Goal: Entertainment & Leisure: Consume media (video, audio)

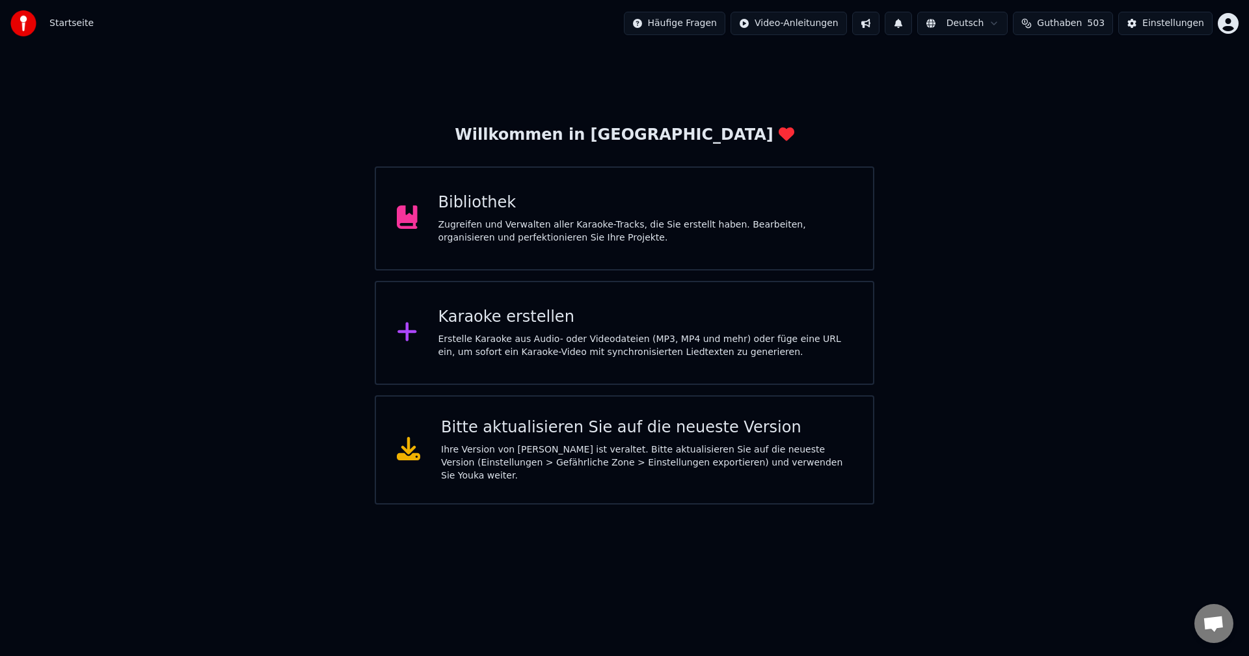
click at [589, 230] on div "Zugreifen und Verwalten aller Karaoke-Tracks, die Sie erstellt haben. Bearbeite…" at bounding box center [645, 231] width 414 height 26
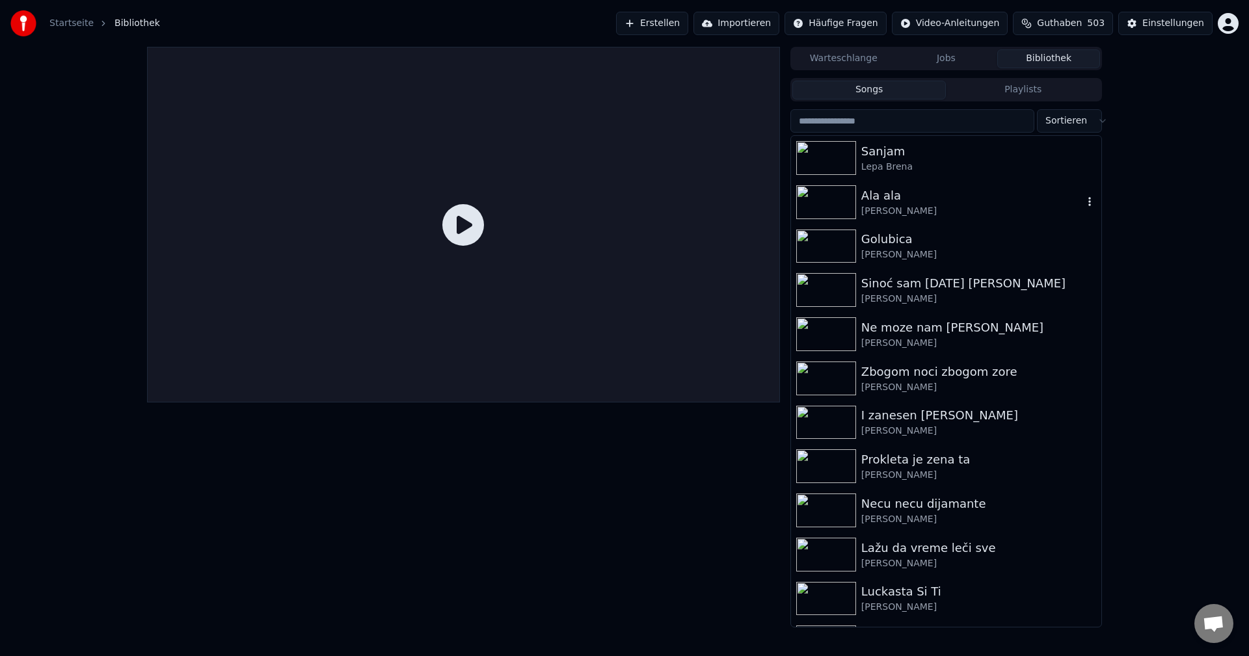
click at [836, 194] on img at bounding box center [826, 202] width 60 height 34
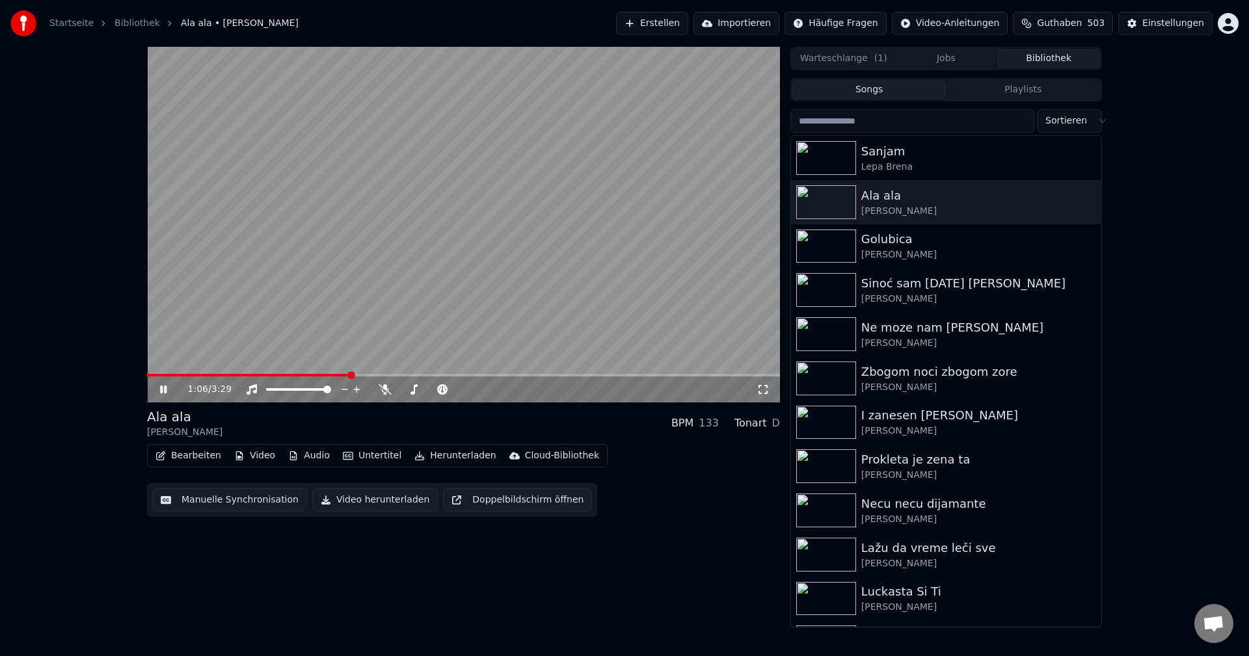
click at [157, 375] on span at bounding box center [248, 375] width 203 height 3
click at [191, 375] on span at bounding box center [221, 375] width 148 height 3
click at [191, 375] on span at bounding box center [170, 375] width 46 height 3
click at [192, 375] on span at bounding box center [332, 375] width 370 height 3
click at [822, 233] on img at bounding box center [826, 247] width 60 height 34
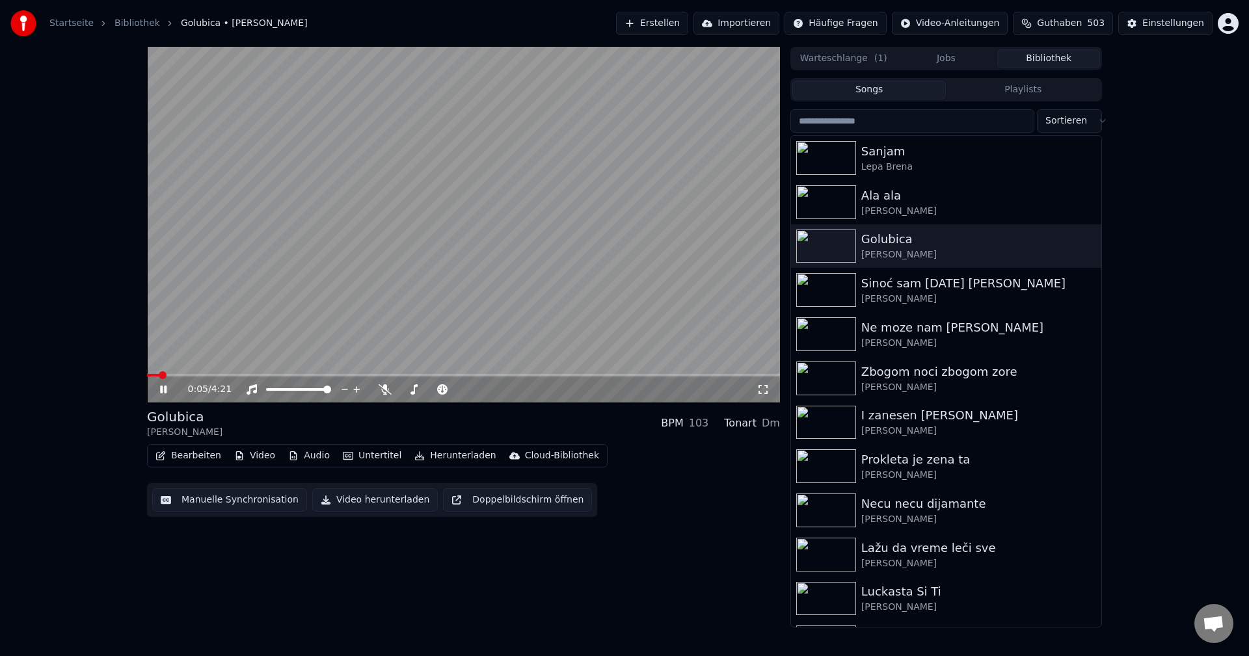
click at [159, 375] on span at bounding box center [153, 375] width 12 height 3
click at [176, 375] on span at bounding box center [161, 375] width 29 height 3
click at [165, 373] on video at bounding box center [463, 225] width 633 height 356
click at [164, 374] on span at bounding box center [155, 375] width 17 height 3
click at [267, 361] on video at bounding box center [463, 225] width 633 height 356
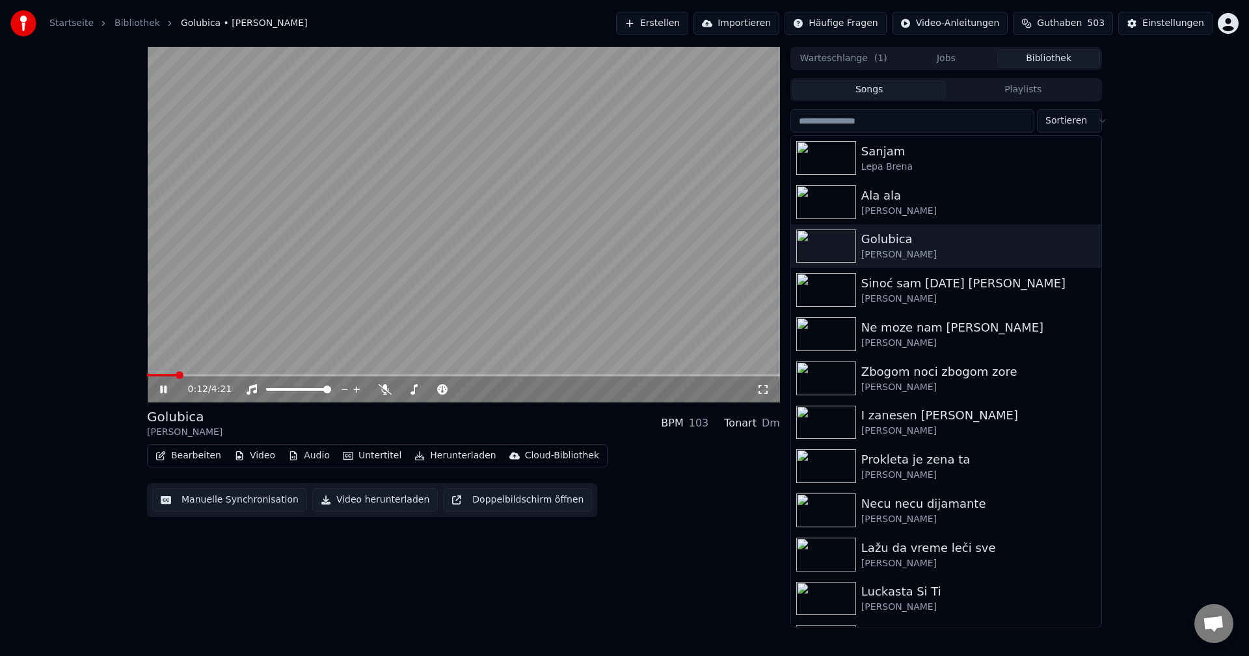
click at [175, 374] on span at bounding box center [161, 375] width 29 height 3
click at [164, 375] on span at bounding box center [155, 375] width 17 height 3
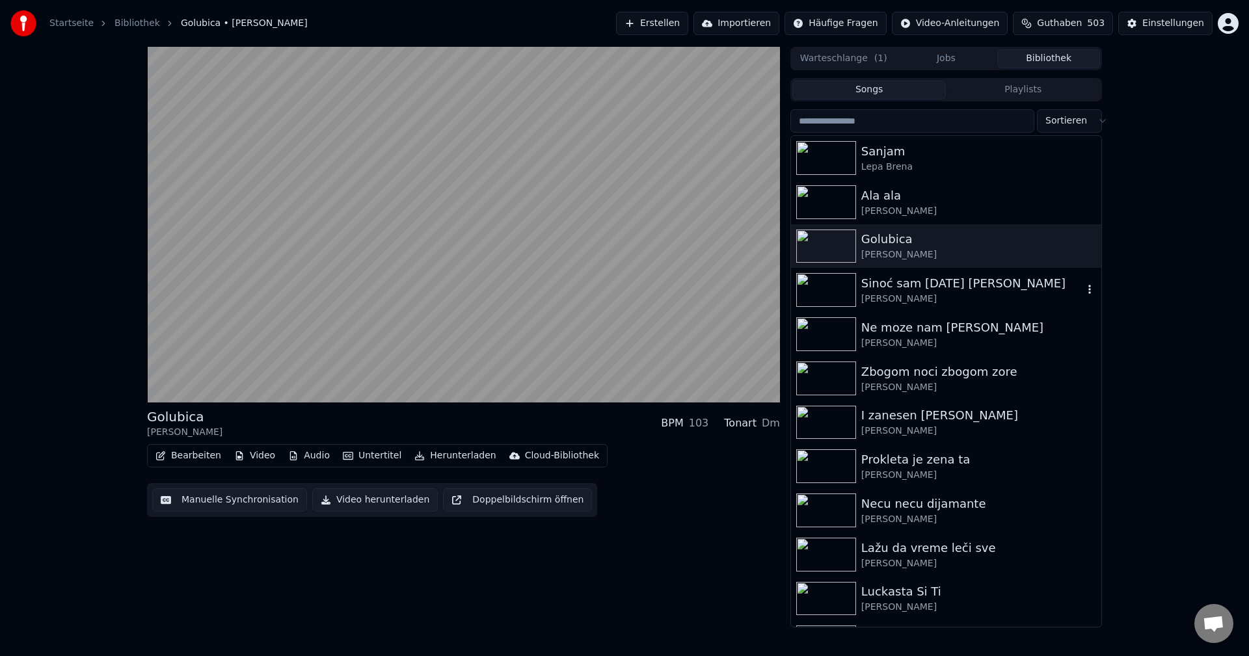
click at [830, 284] on img at bounding box center [826, 290] width 60 height 34
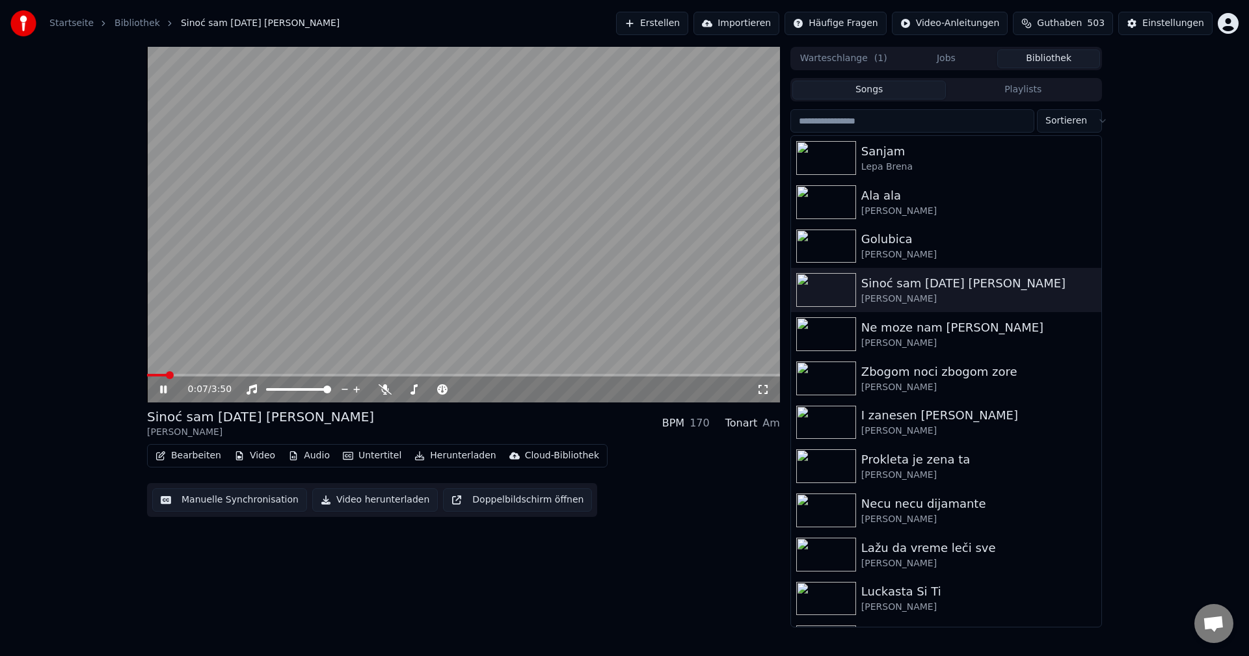
click at [165, 377] on span at bounding box center [157, 375] width 20 height 3
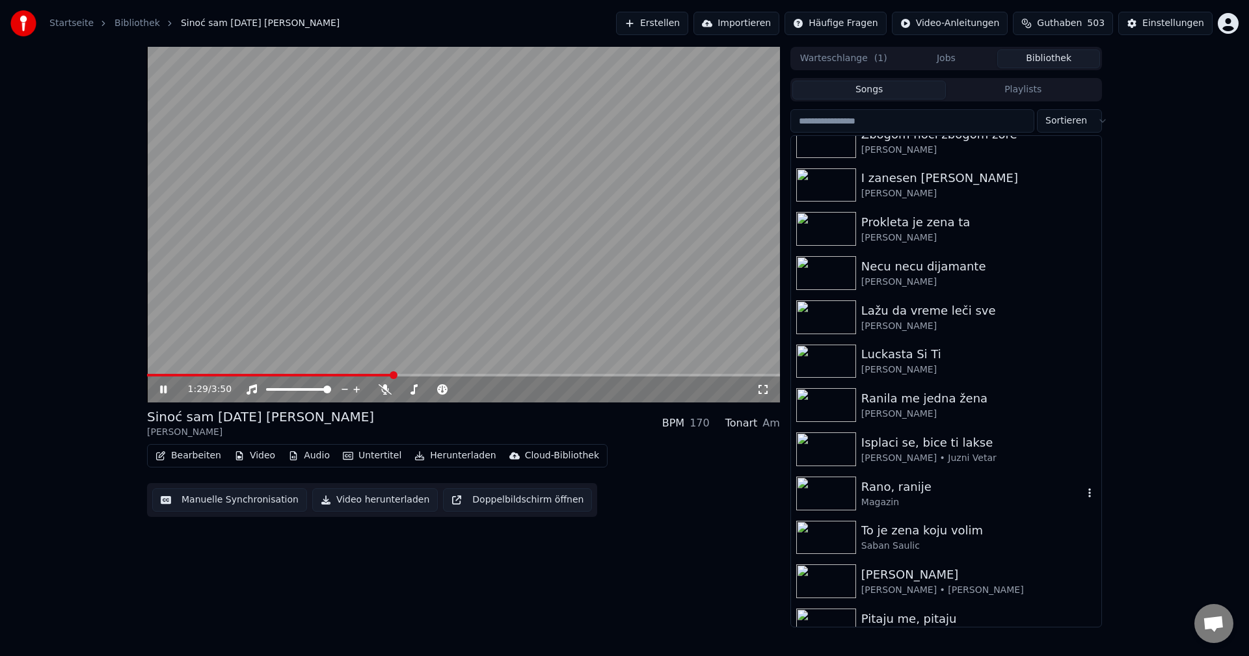
scroll to position [260, 0]
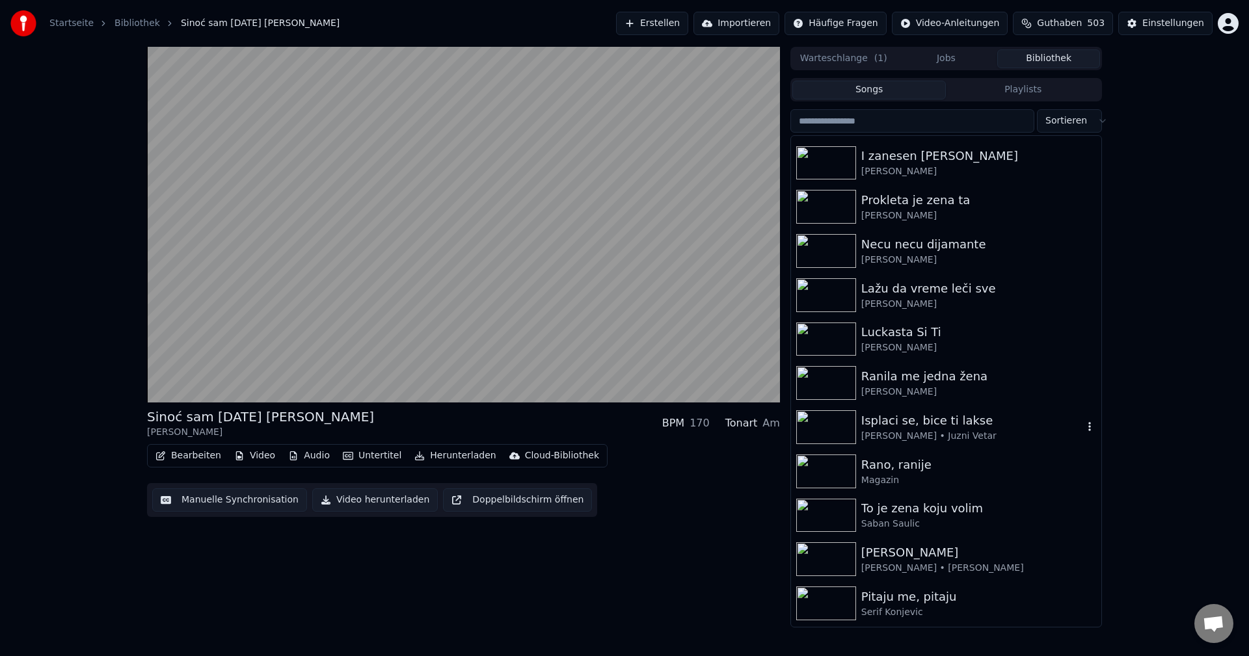
click at [836, 421] on img at bounding box center [826, 427] width 60 height 34
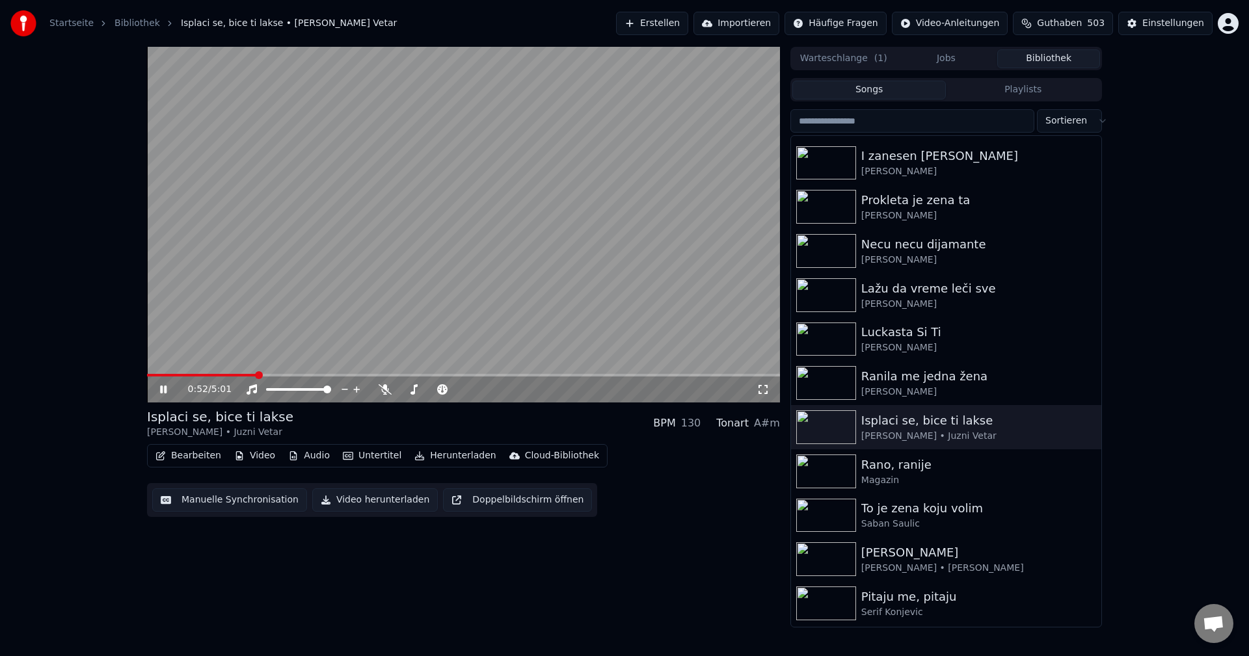
click at [192, 377] on div "0:52 / 5:01" at bounding box center [463, 390] width 633 height 26
click at [192, 377] on span at bounding box center [202, 375] width 111 height 3
click at [164, 374] on span at bounding box center [155, 375] width 17 height 3
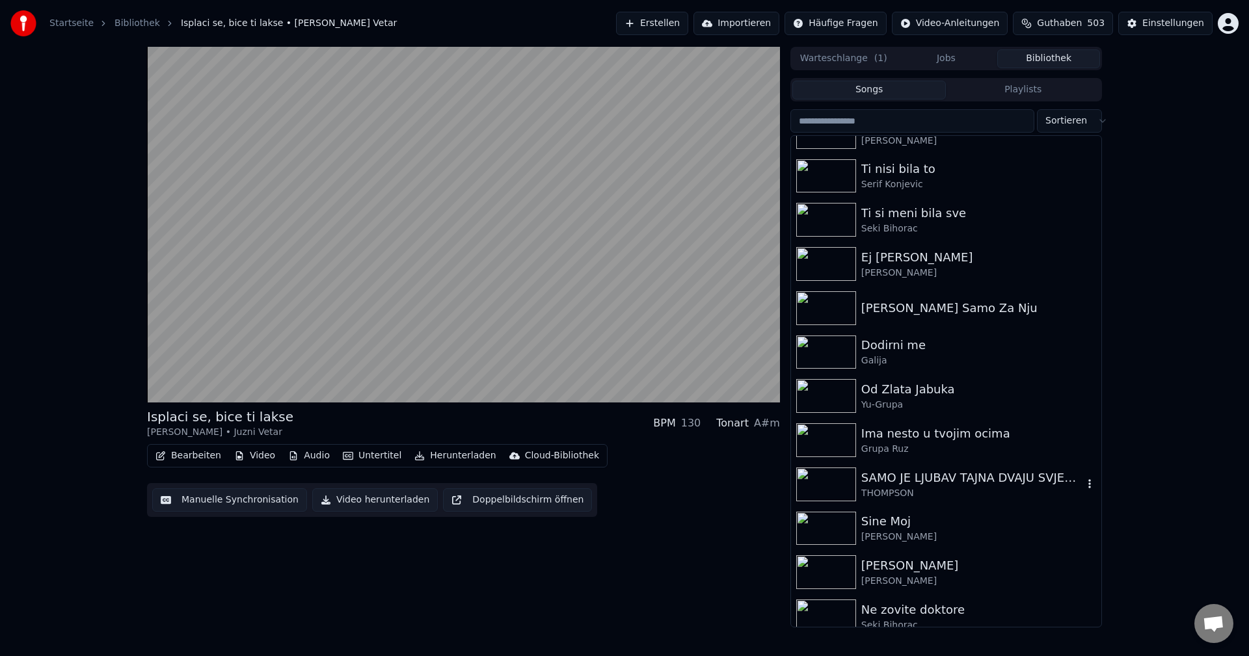
scroll to position [780, 0]
click at [823, 345] on img at bounding box center [826, 350] width 60 height 34
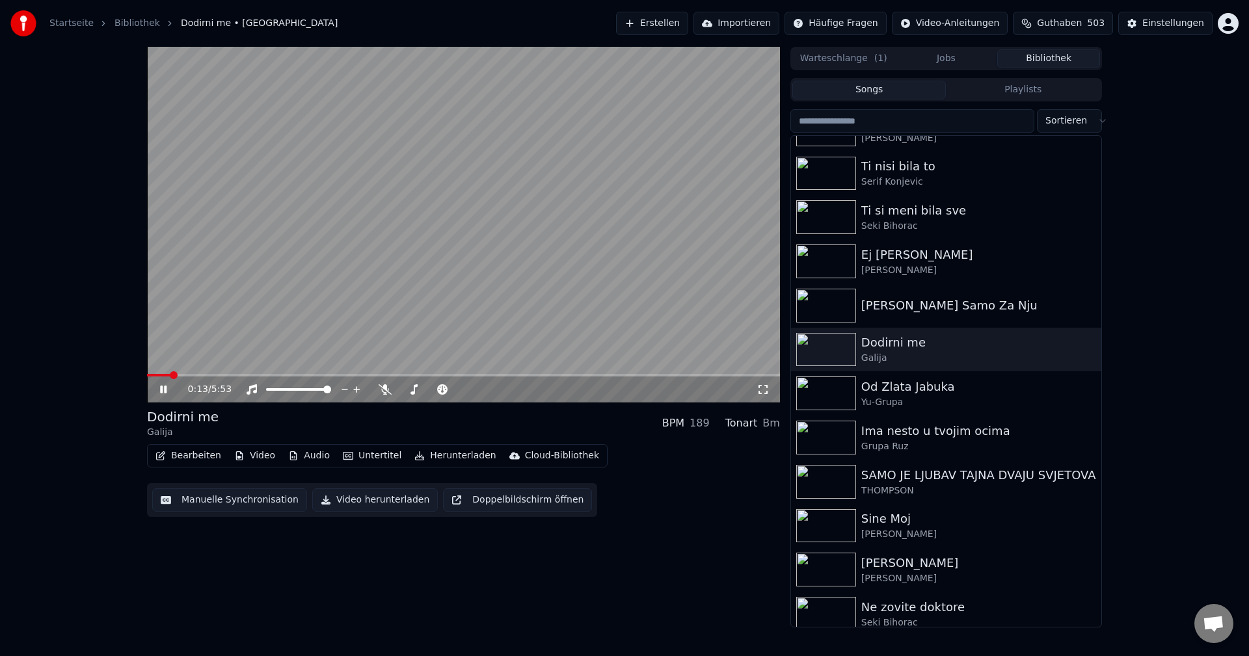
click at [170, 375] on span at bounding box center [158, 375] width 23 height 3
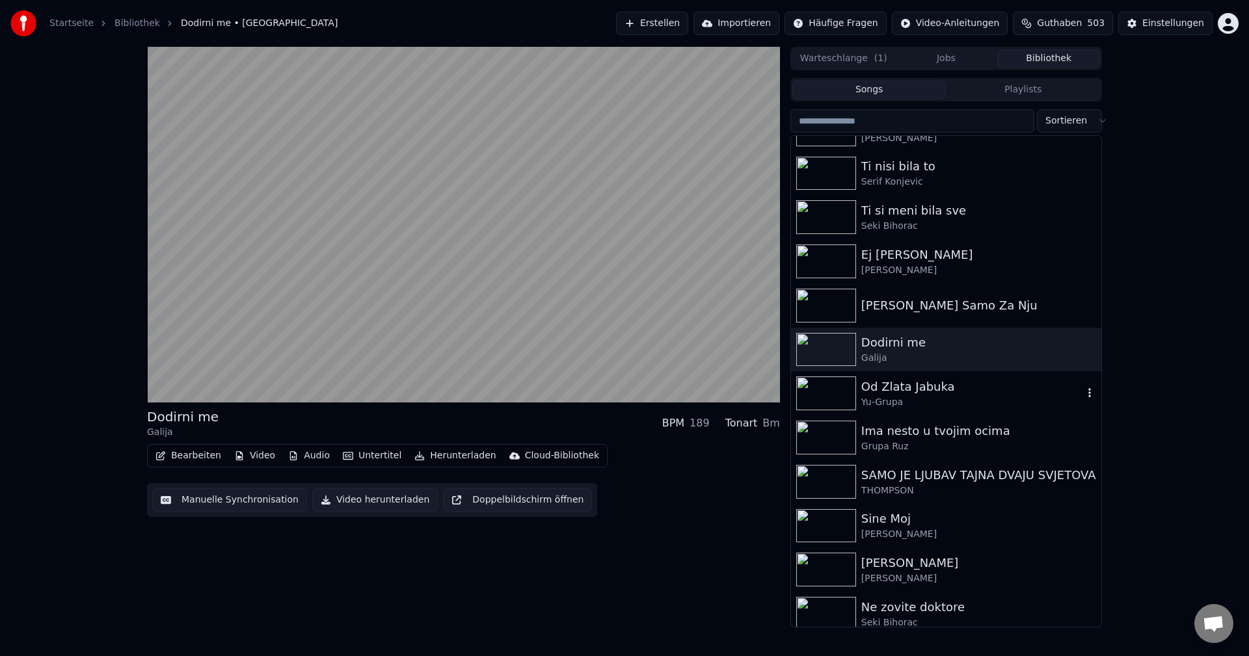
click at [825, 393] on img at bounding box center [826, 394] width 60 height 34
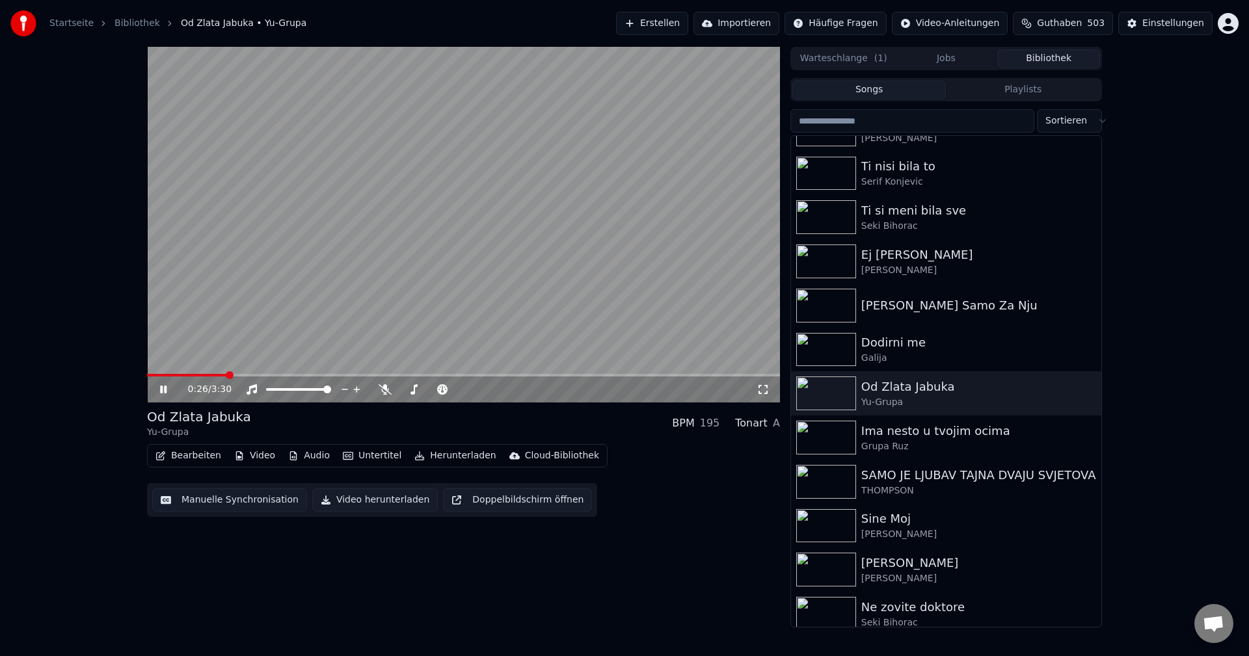
click at [196, 374] on span at bounding box center [187, 375] width 80 height 3
click at [819, 481] on img at bounding box center [826, 482] width 60 height 34
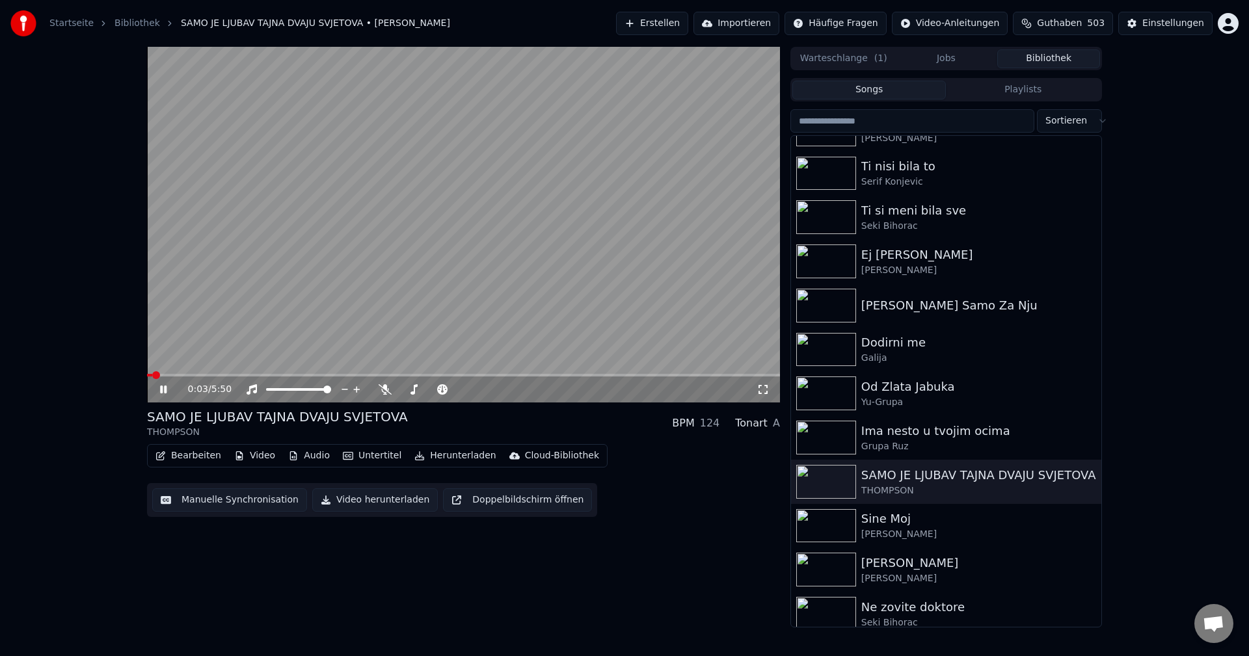
click at [152, 374] on span at bounding box center [149, 375] width 5 height 3
click at [158, 375] on span at bounding box center [152, 375] width 11 height 3
click at [159, 375] on span at bounding box center [289, 375] width 284 height 3
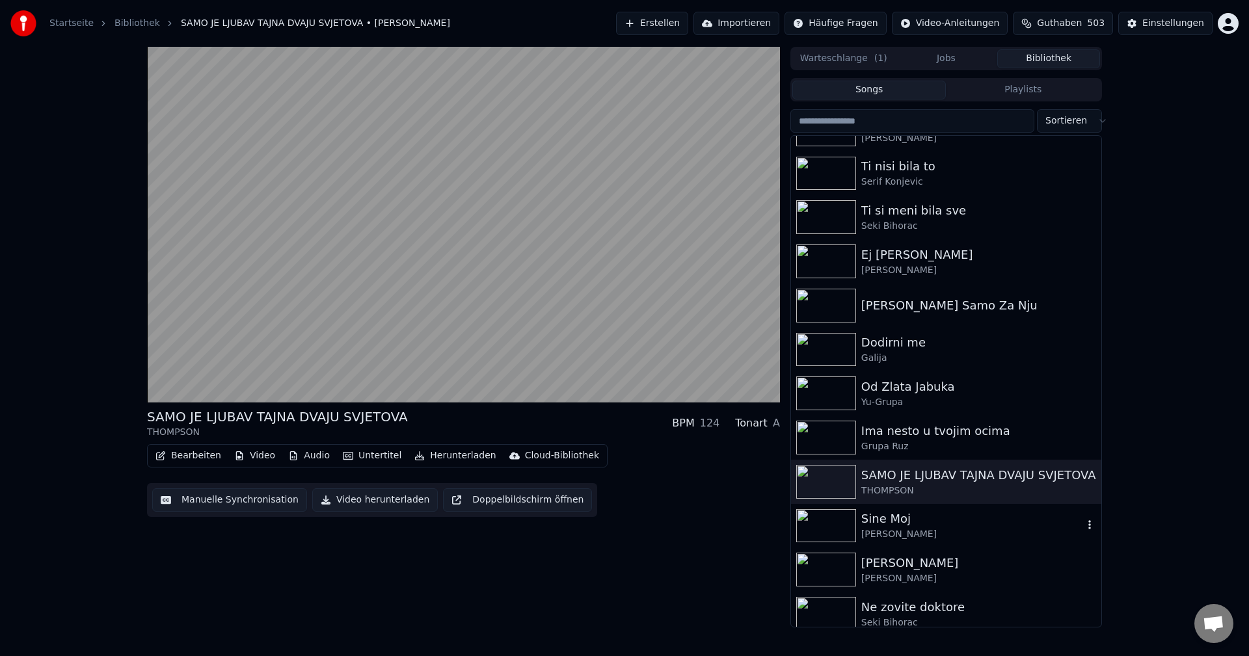
click at [836, 527] on img at bounding box center [826, 526] width 60 height 34
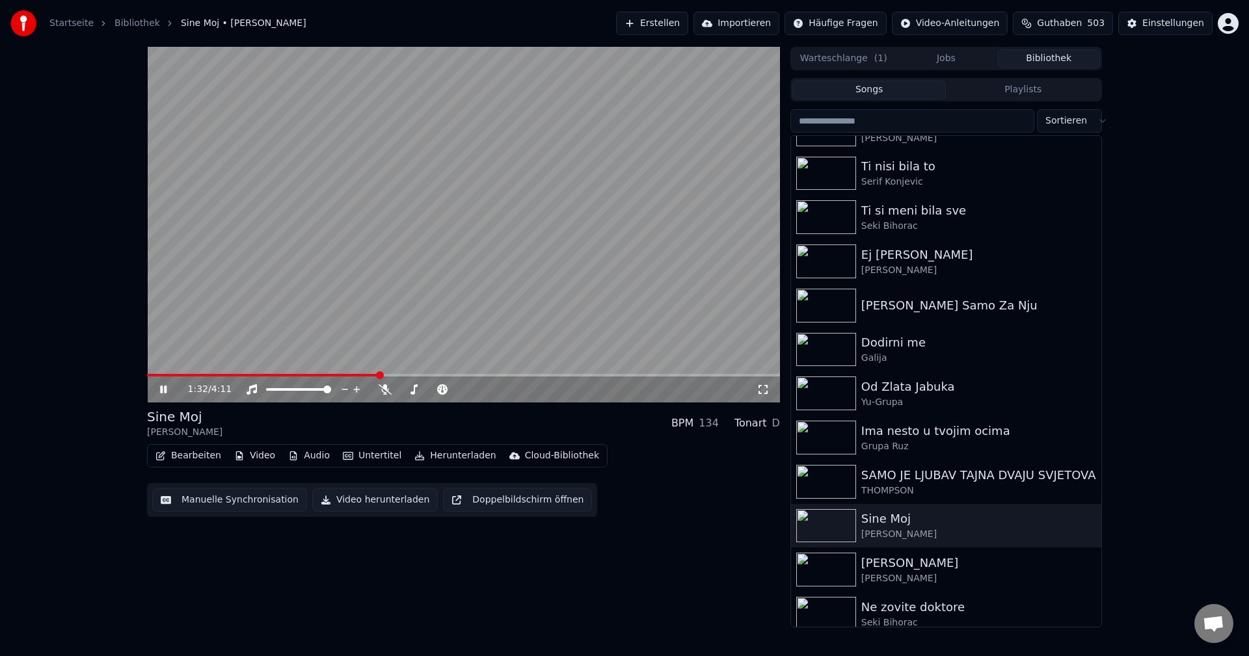
click at [158, 373] on video at bounding box center [463, 225] width 633 height 356
click at [159, 375] on span at bounding box center [153, 375] width 12 height 3
click at [261, 329] on video at bounding box center [463, 225] width 633 height 356
click at [164, 373] on video at bounding box center [463, 225] width 633 height 356
click at [164, 377] on span at bounding box center [306, 375] width 319 height 3
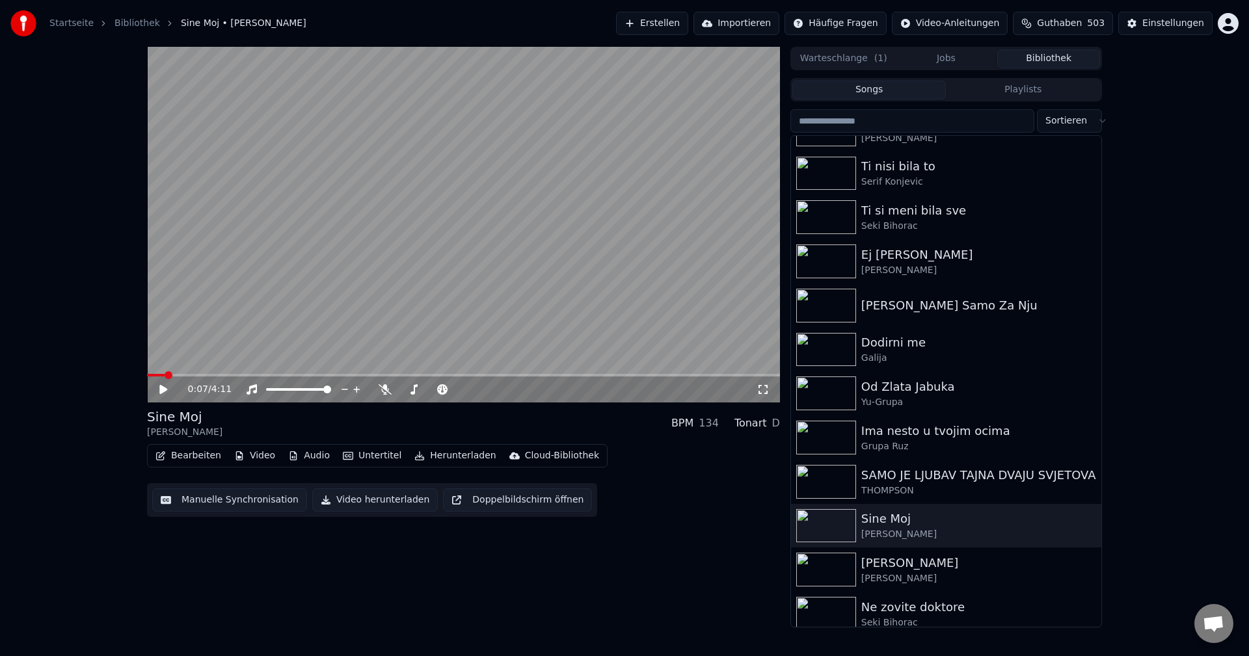
click at [310, 343] on video at bounding box center [463, 225] width 633 height 356
click at [175, 375] on span at bounding box center [210, 375] width 126 height 3
click at [184, 375] on span at bounding box center [199, 375] width 104 height 3
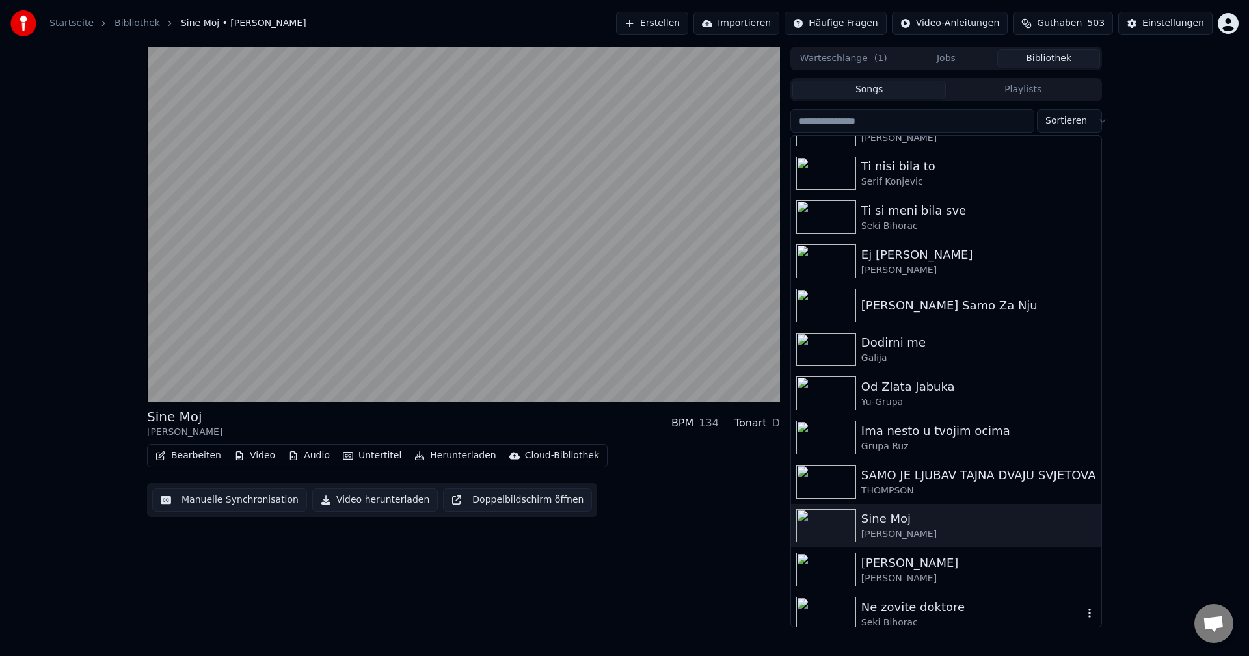
click at [833, 606] on img at bounding box center [826, 614] width 60 height 34
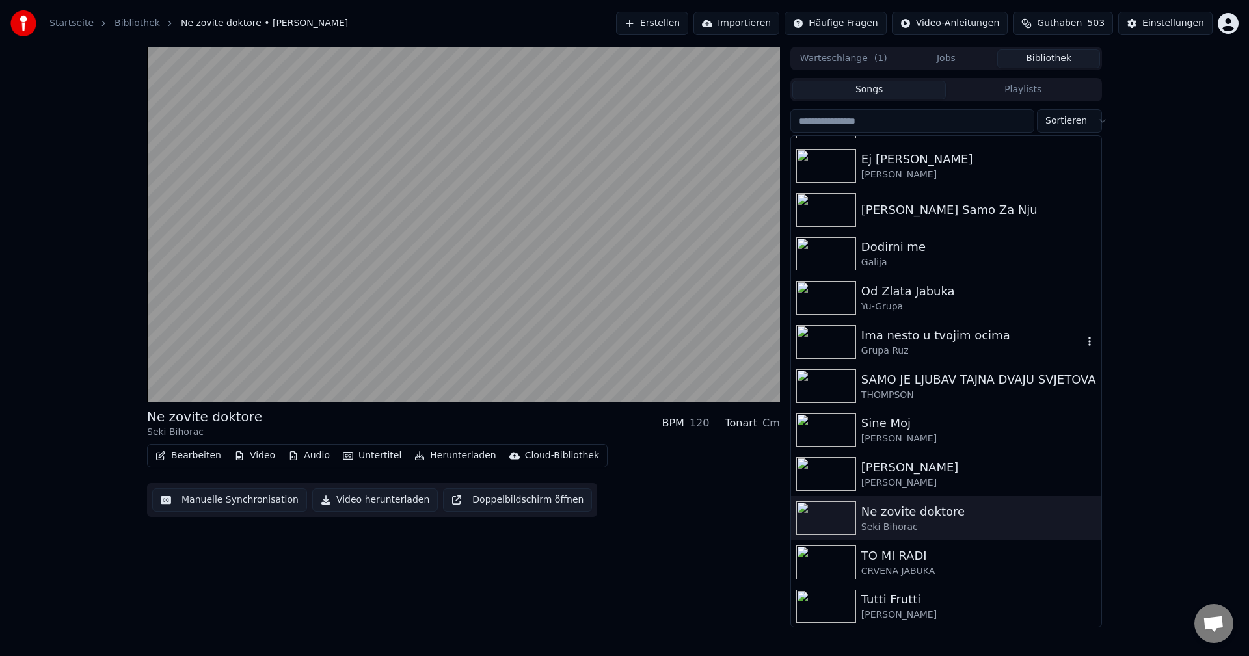
scroll to position [975, 0]
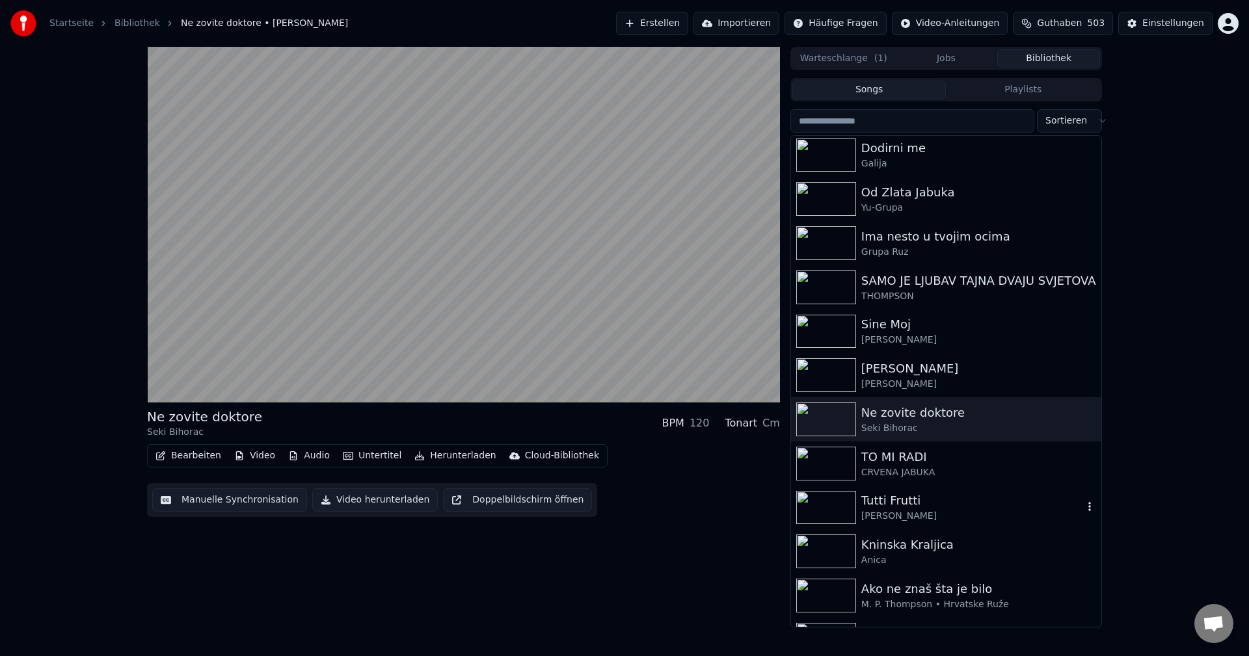
click at [819, 507] on img at bounding box center [826, 508] width 60 height 34
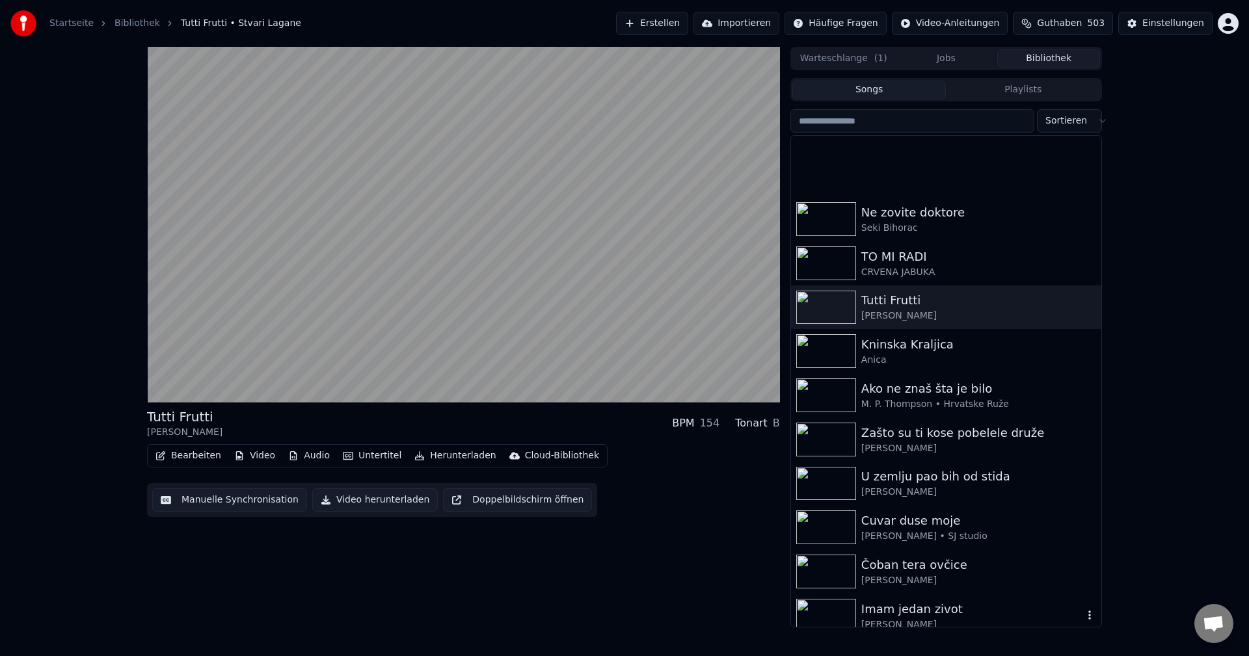
scroll to position [1301, 0]
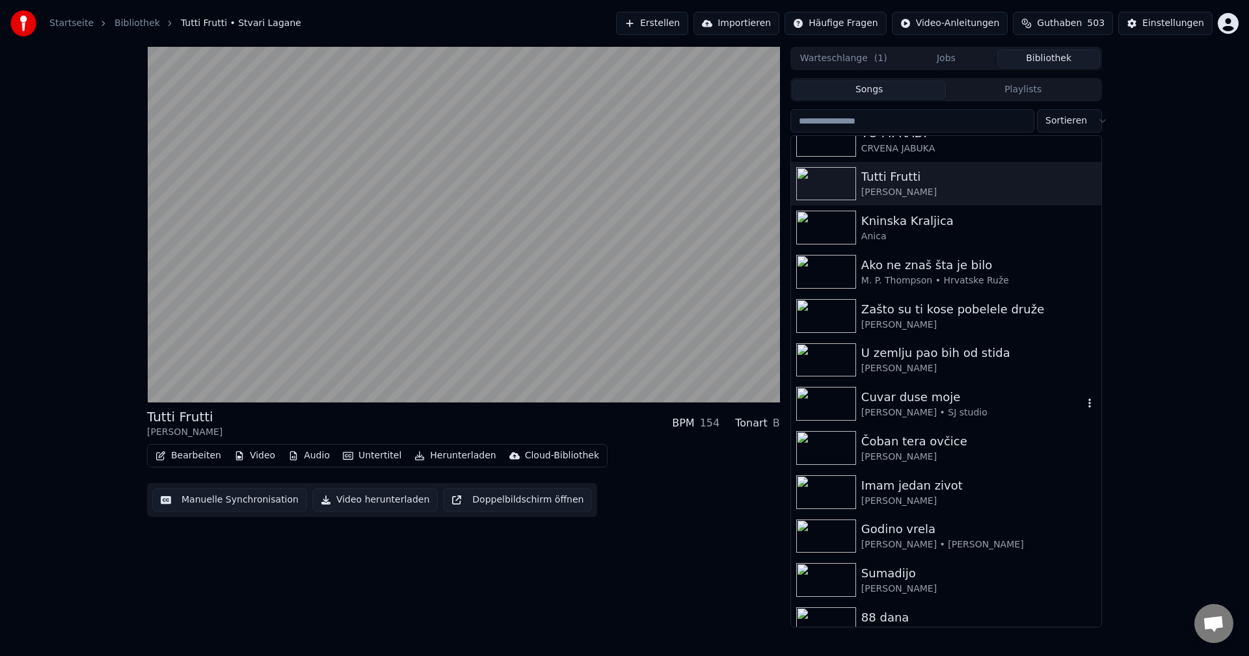
click at [827, 410] on img at bounding box center [826, 404] width 60 height 34
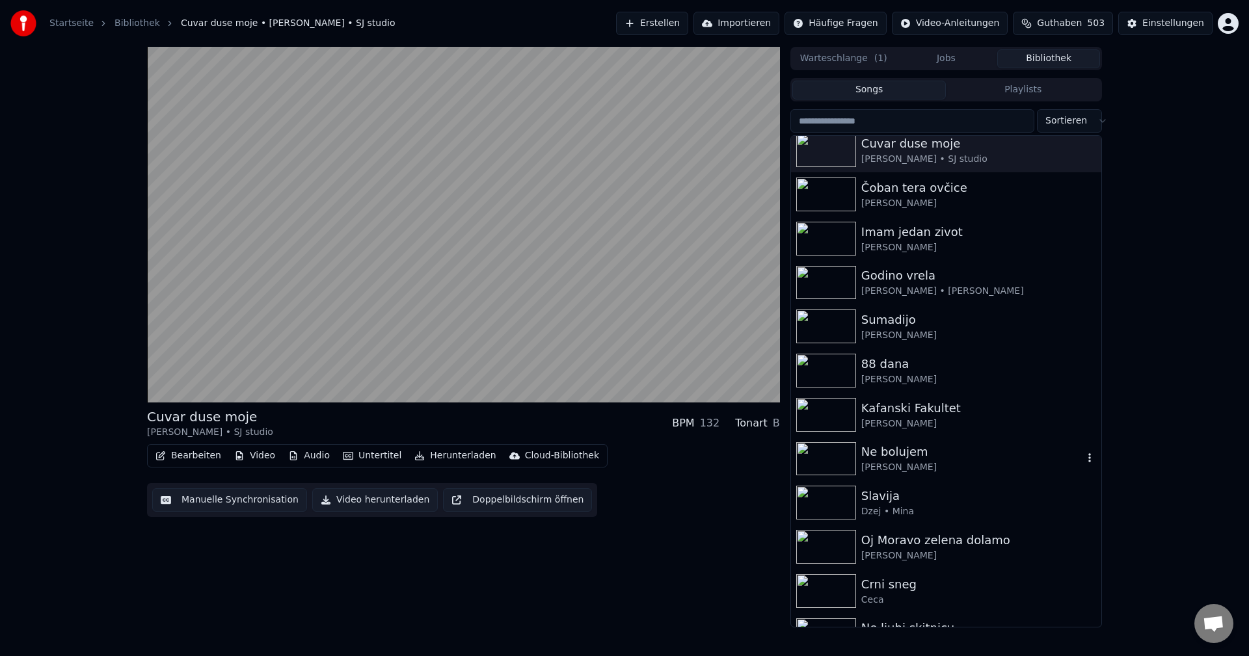
scroll to position [1561, 0]
